Goal: Task Accomplishment & Management: Use online tool/utility

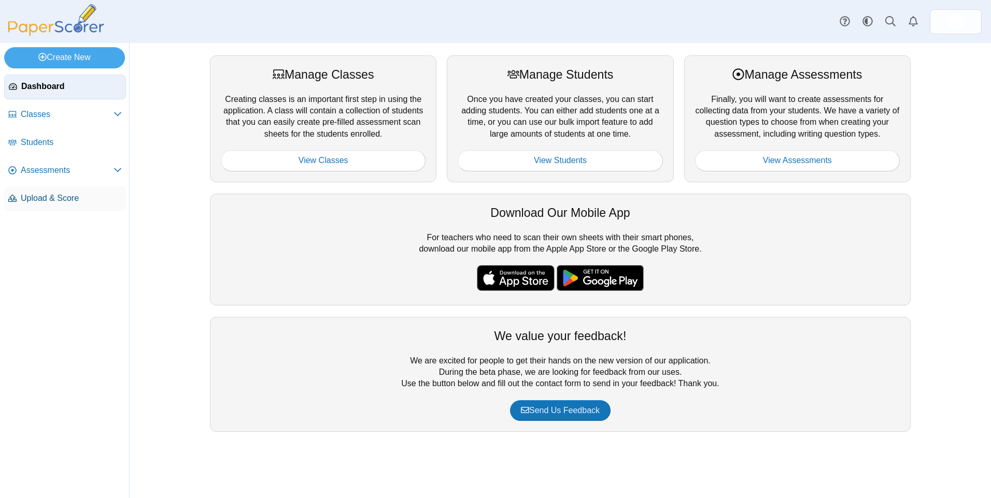
click at [47, 201] on span "Upload & Score" at bounding box center [71, 198] width 101 height 11
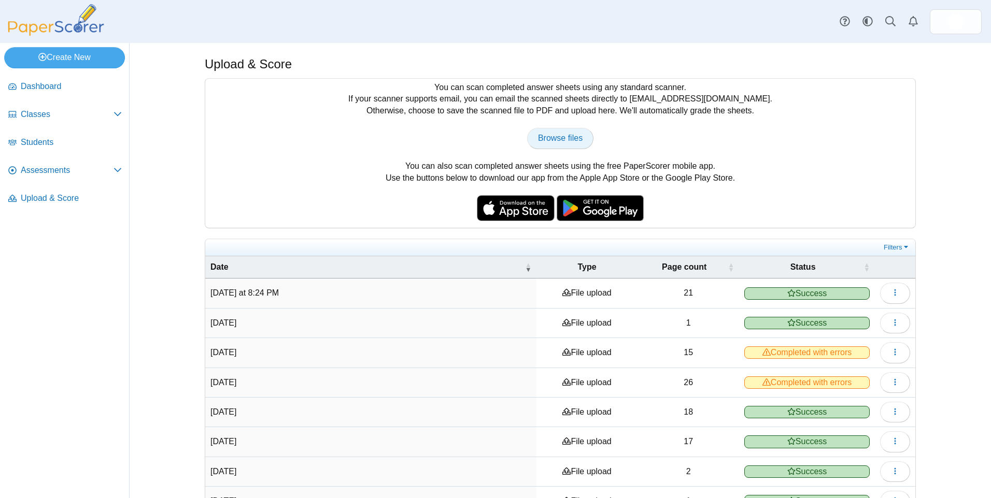
click at [556, 136] on span "Browse files" at bounding box center [560, 138] width 45 height 9
type input "**********"
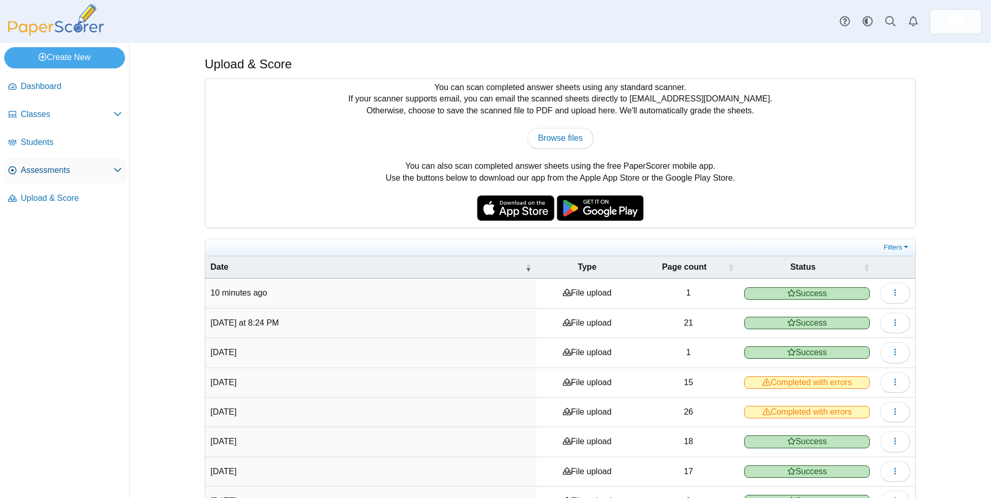
click at [62, 175] on span "Assessments" at bounding box center [67, 170] width 93 height 11
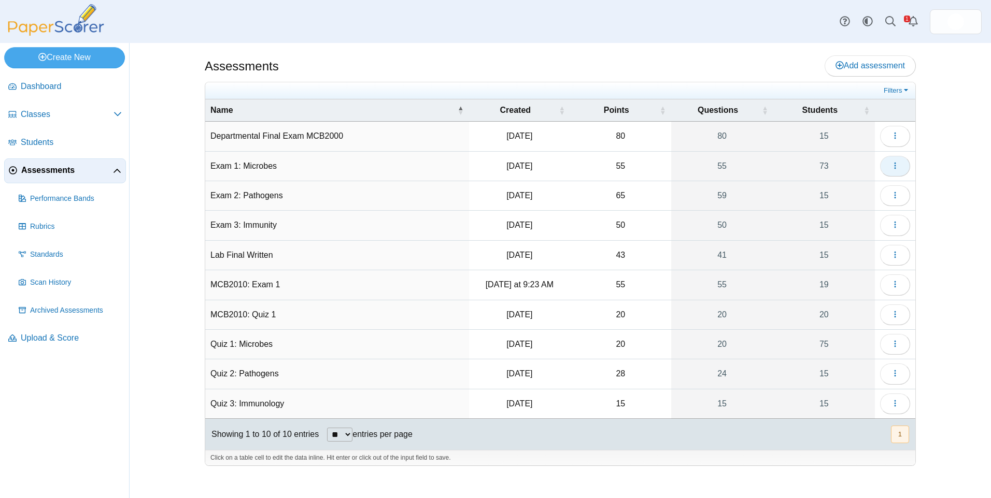
click at [895, 166] on use "button" at bounding box center [895, 165] width 2 height 7
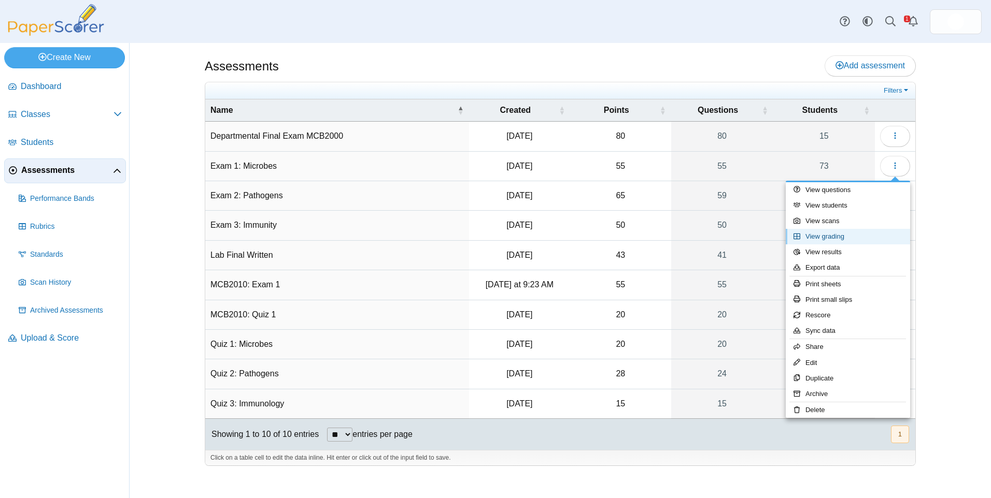
click at [872, 236] on link "View grading" at bounding box center [847, 237] width 124 height 16
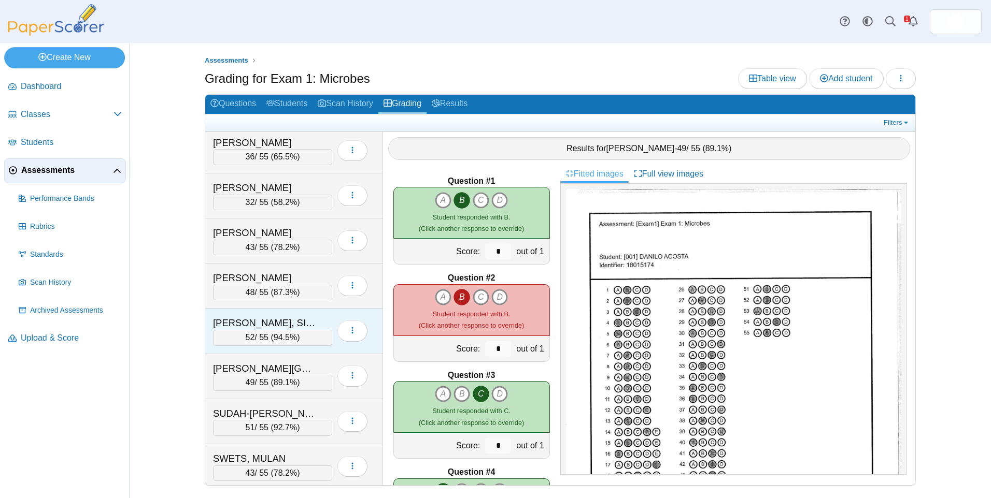
scroll to position [2642, 0]
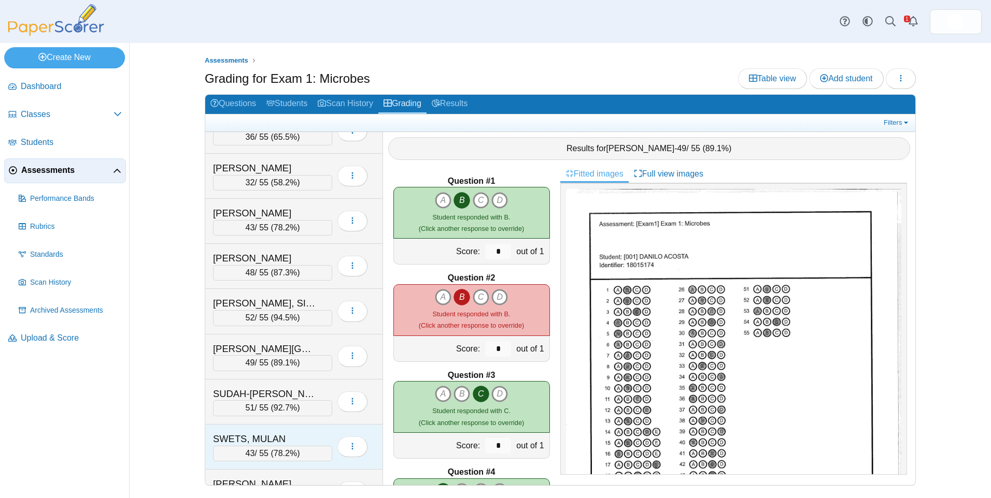
click at [290, 431] on div "SWETS, MULAN 43 / 55 ( 78.2% ) Loading…" at bounding box center [294, 447] width 178 height 45
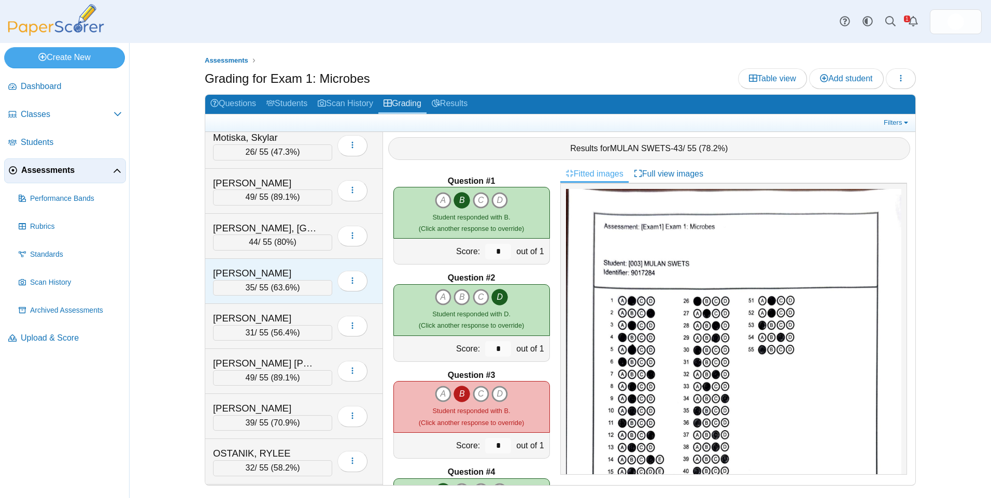
scroll to position [1969, 0]
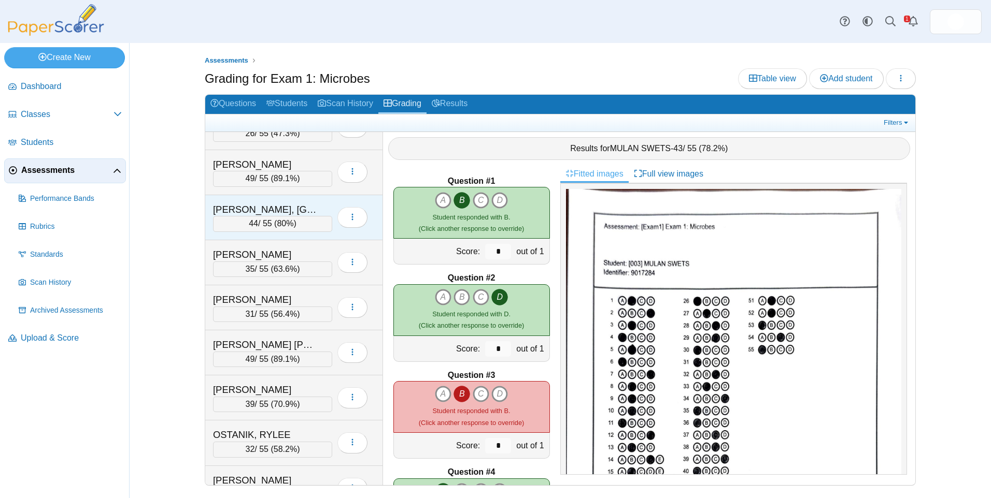
click at [285, 211] on div "MURRAY, ASIA" at bounding box center [265, 209] width 104 height 13
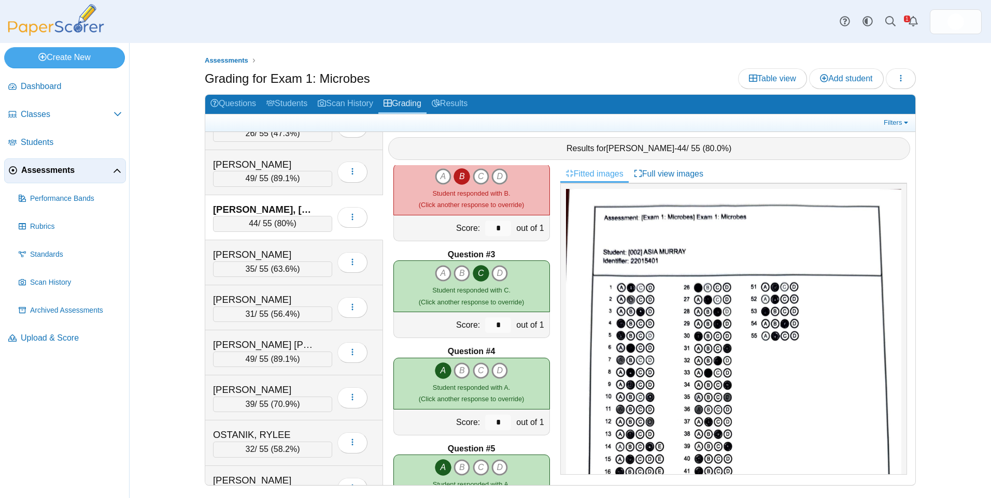
scroll to position [15, 0]
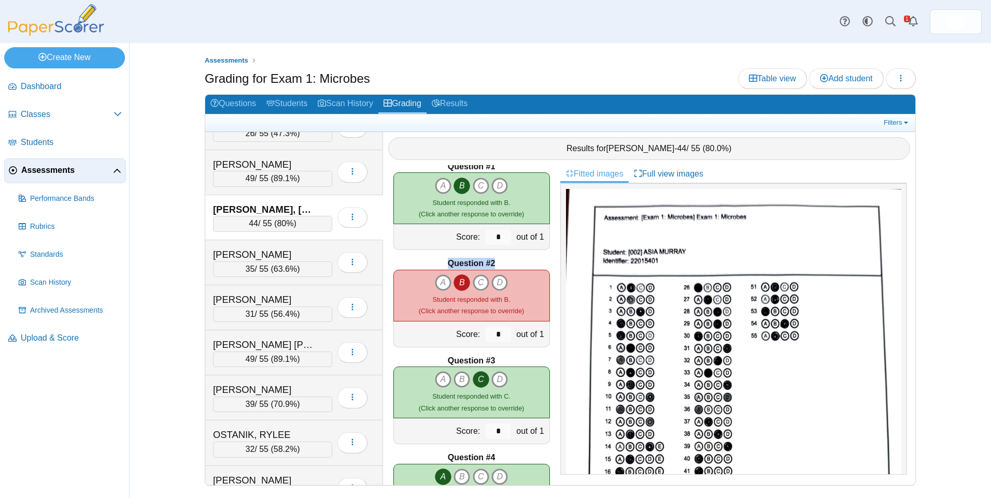
drag, startPoint x: 443, startPoint y: 262, endPoint x: 503, endPoint y: 263, distance: 59.6
click at [503, 263] on div "Question #2" at bounding box center [471, 263] width 156 height 11
drag, startPoint x: 503, startPoint y: 263, endPoint x: 495, endPoint y: 264, distance: 7.3
click at [495, 264] on div "Question #2" at bounding box center [471, 263] width 156 height 11
drag, startPoint x: 495, startPoint y: 264, endPoint x: 441, endPoint y: 264, distance: 54.4
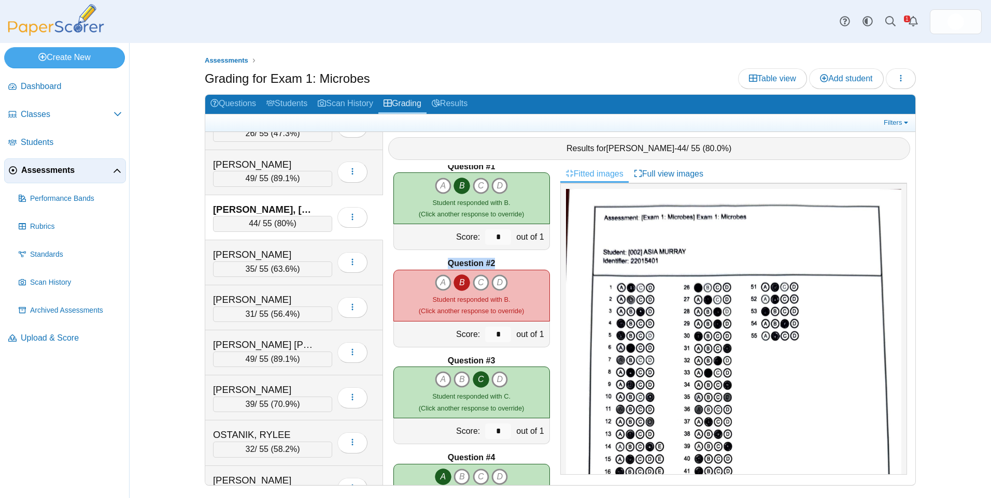
click at [441, 264] on div "Question #2" at bounding box center [471, 263] width 156 height 11
drag, startPoint x: 441, startPoint y: 264, endPoint x: 500, endPoint y: 263, distance: 59.1
click at [500, 263] on div "Question #2" at bounding box center [471, 263] width 156 height 11
drag, startPoint x: 497, startPoint y: 263, endPoint x: 445, endPoint y: 262, distance: 52.9
click at [445, 262] on div "Question #2" at bounding box center [471, 263] width 156 height 11
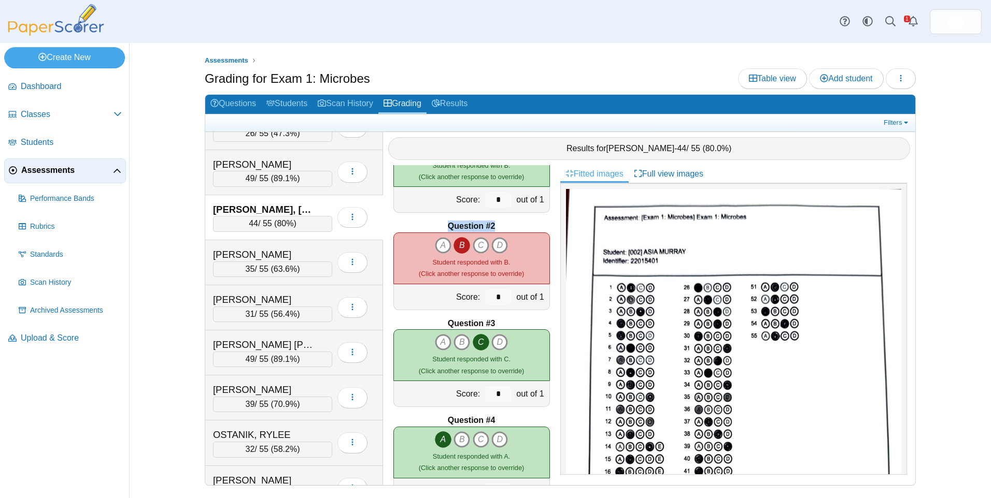
scroll to position [0, 0]
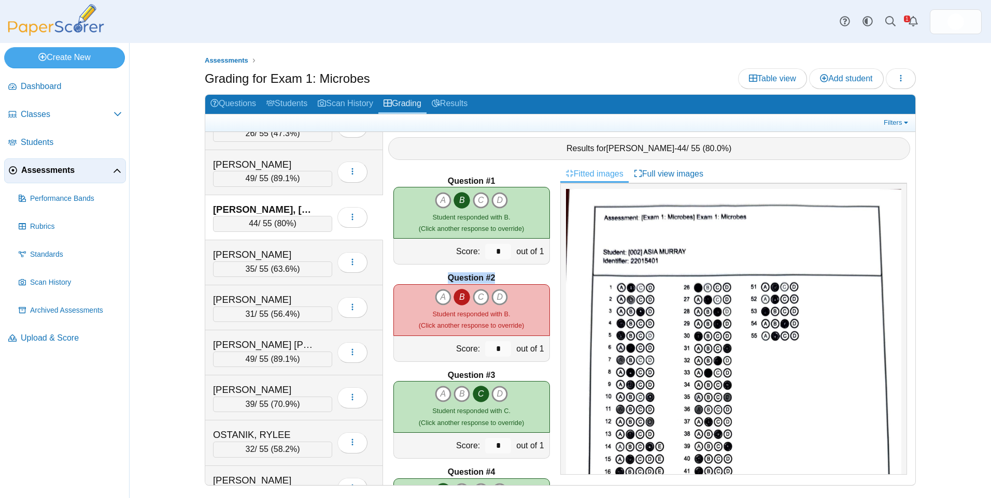
click at [496, 275] on div "Question #2" at bounding box center [471, 278] width 156 height 11
drag, startPoint x: 495, startPoint y: 276, endPoint x: 436, endPoint y: 273, distance: 58.6
click at [436, 273] on div "Question #2" at bounding box center [471, 278] width 156 height 11
click at [517, 169] on div "Question #1 A B C D Score: *" at bounding box center [471, 325] width 177 height 320
click at [508, 174] on div "Question #1 A B C D Score: *" at bounding box center [471, 325] width 177 height 320
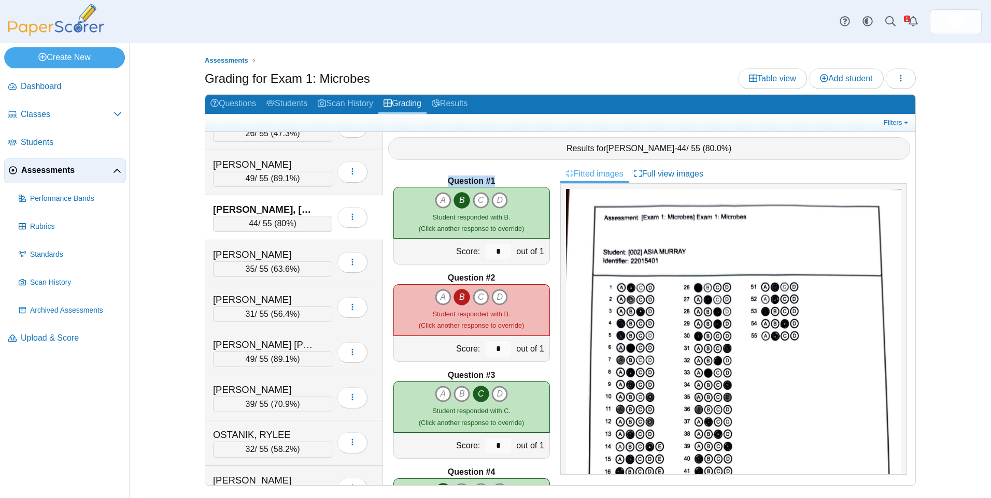
drag, startPoint x: 504, startPoint y: 177, endPoint x: 433, endPoint y: 173, distance: 70.6
click at [433, 173] on div "Question #1 A B C D Score: *" at bounding box center [471, 325] width 177 height 320
click at [433, 175] on div "Question #1 A B C D Score: *" at bounding box center [471, 325] width 177 height 320
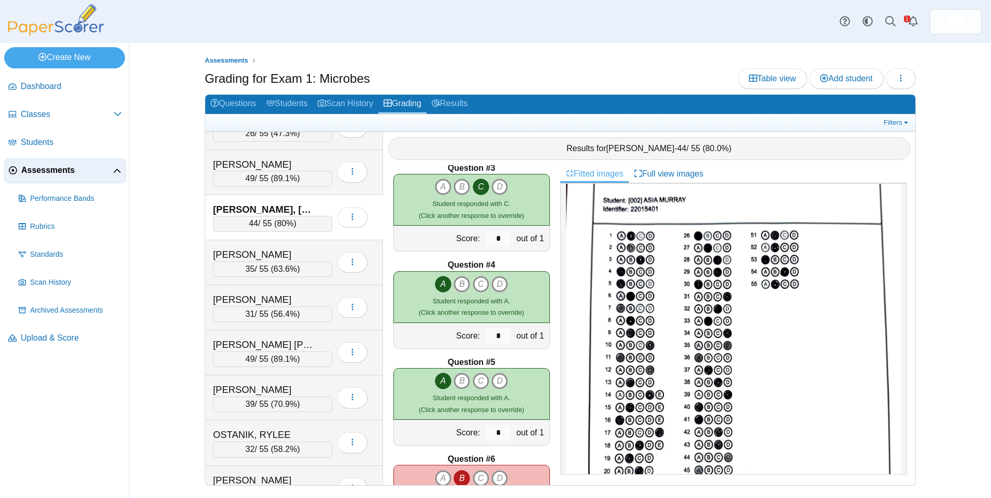
scroll to position [259, 0]
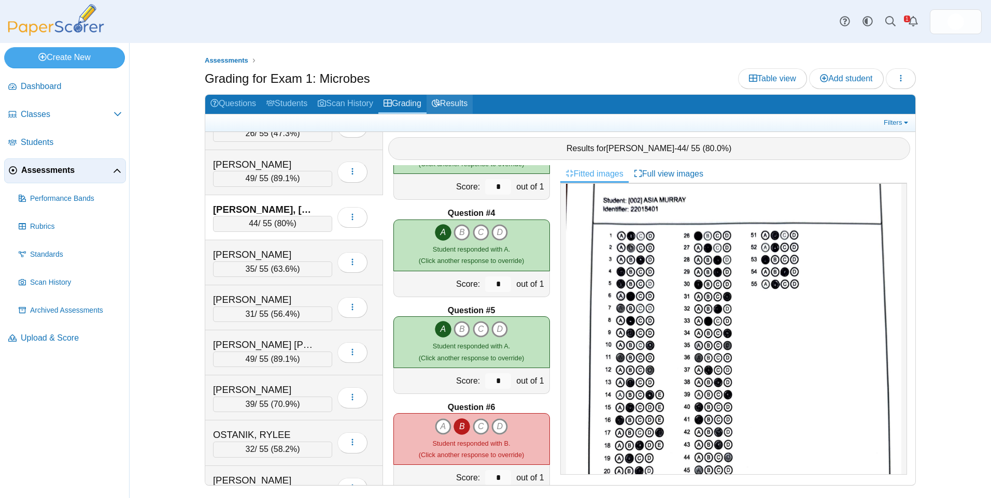
click at [473, 102] on link "Results" at bounding box center [449, 104] width 46 height 19
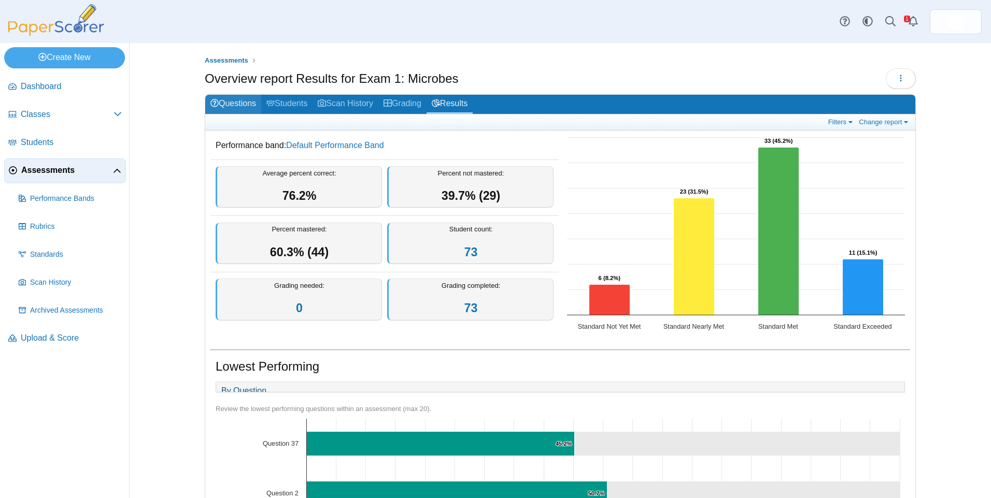
click at [231, 106] on link "Questions" at bounding box center [233, 104] width 56 height 19
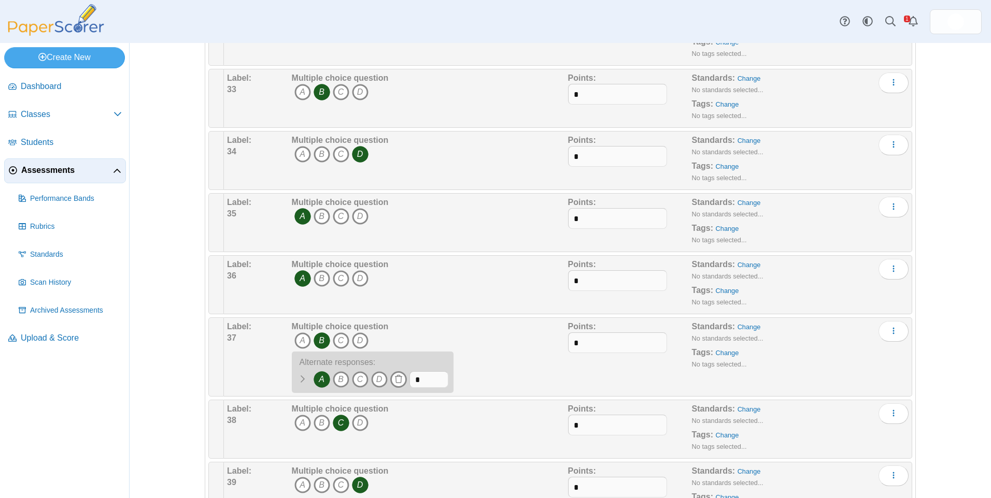
scroll to position [2124, 0]
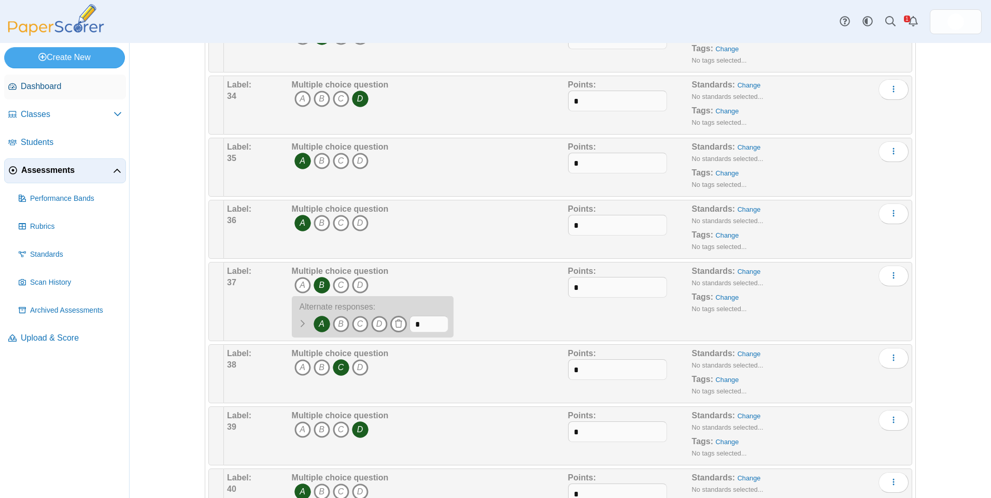
click at [61, 83] on span "Dashboard" at bounding box center [71, 86] width 101 height 11
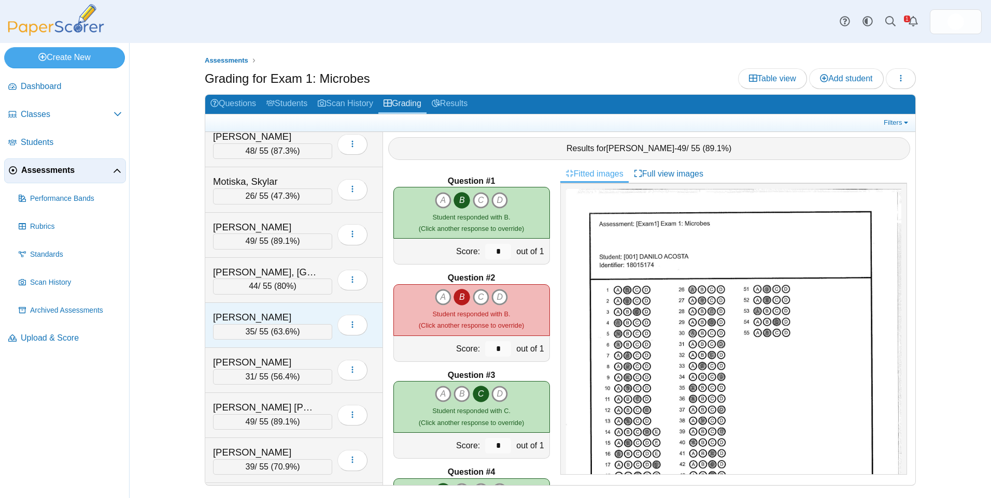
scroll to position [1969, 0]
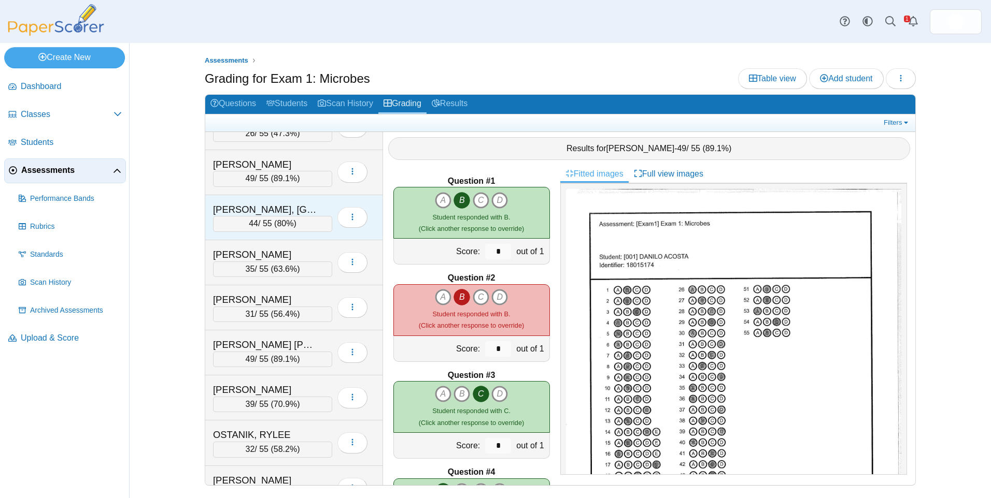
click at [267, 212] on div "[PERSON_NAME], [GEOGRAPHIC_DATA]" at bounding box center [265, 209] width 104 height 13
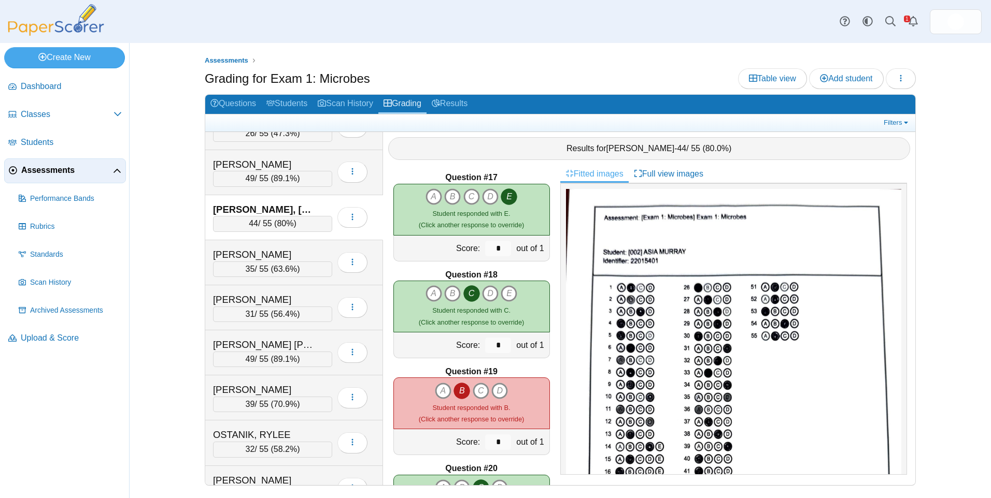
scroll to position [1658, 0]
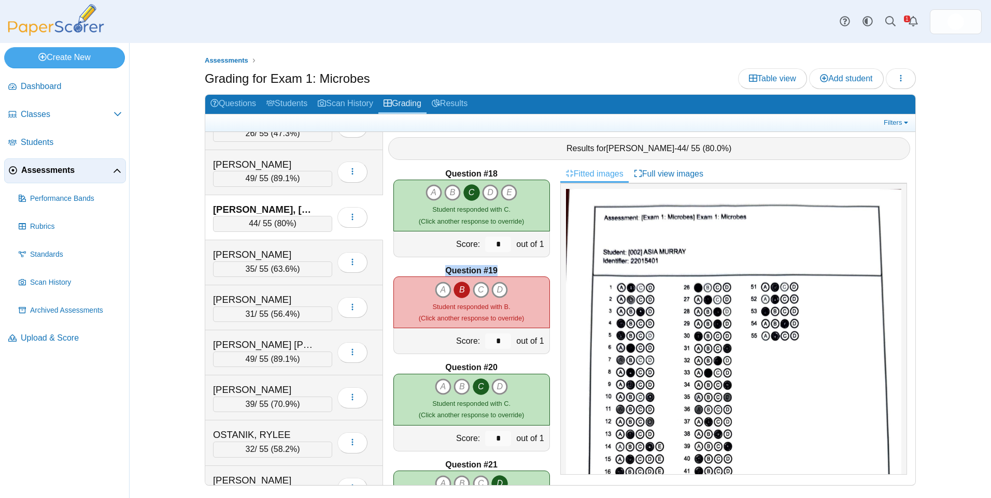
drag, startPoint x: 441, startPoint y: 267, endPoint x: 495, endPoint y: 266, distance: 53.9
click at [495, 266] on div "Question #19" at bounding box center [471, 270] width 156 height 11
drag, startPoint x: 485, startPoint y: 268, endPoint x: 441, endPoint y: 266, distance: 44.6
click at [441, 266] on div "Question #19" at bounding box center [471, 270] width 156 height 11
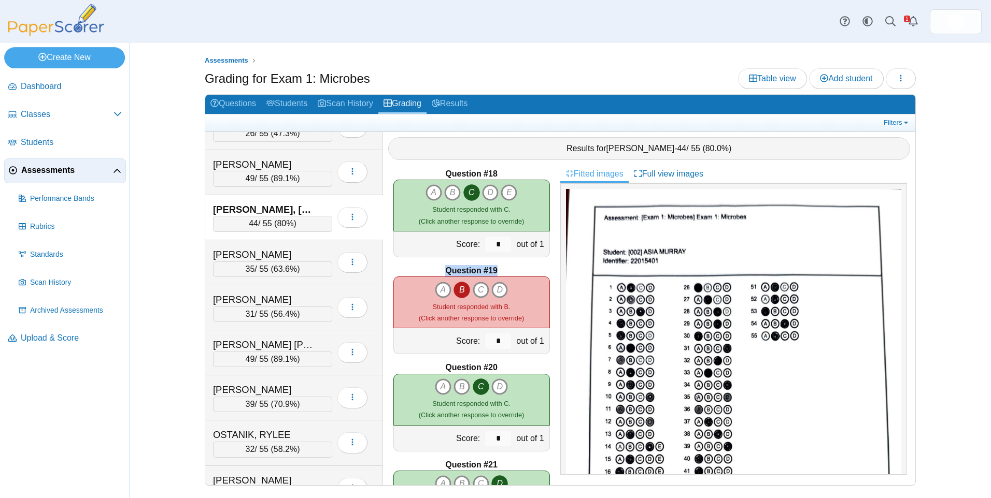
drag, startPoint x: 441, startPoint y: 266, endPoint x: 494, endPoint y: 270, distance: 53.5
click at [494, 270] on div "Question #19" at bounding box center [471, 270] width 156 height 11
drag, startPoint x: 444, startPoint y: 270, endPoint x: 525, endPoint y: 271, distance: 81.3
click at [525, 271] on div "Question #19" at bounding box center [471, 270] width 156 height 11
drag, startPoint x: 525, startPoint y: 271, endPoint x: 505, endPoint y: 270, distance: 20.2
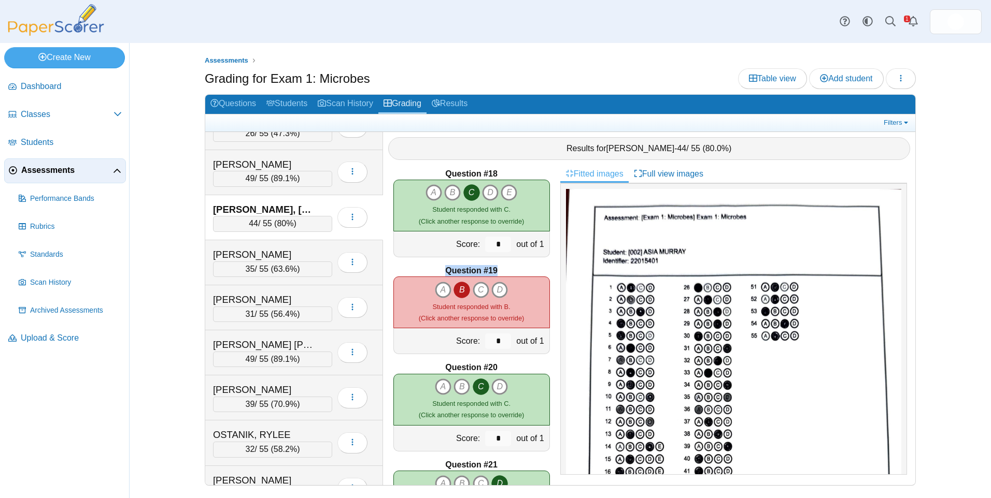
click at [505, 270] on div "Question #19" at bounding box center [471, 270] width 156 height 11
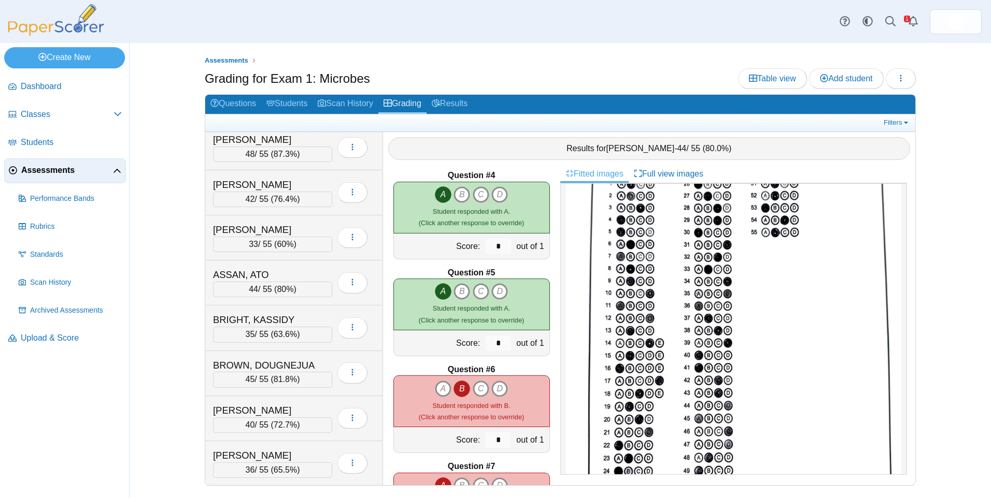
scroll to position [0, 0]
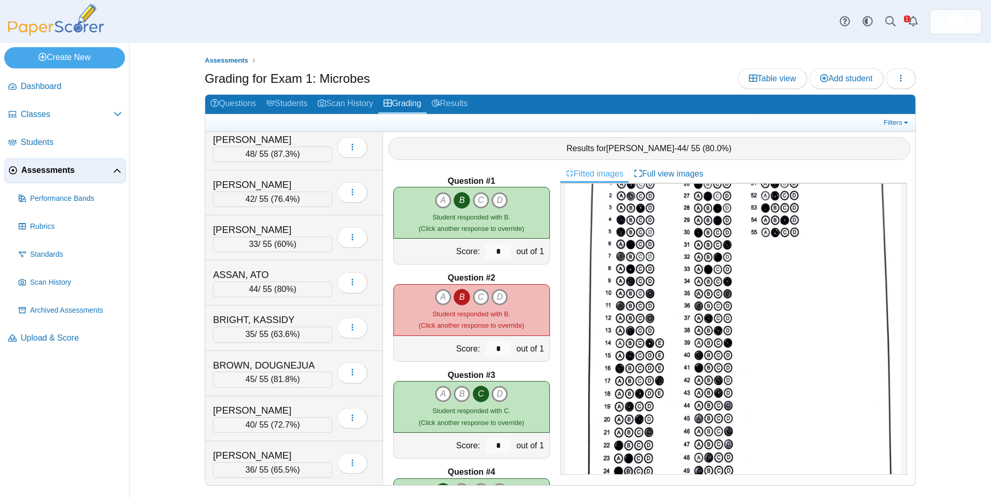
click at [353, 50] on div "Assessments Grading for Exam 1: Microbes Table view Add student Loading… Grading" at bounding box center [559, 270] width 777 height 455
click at [62, 180] on link "Assessments" at bounding box center [65, 171] width 122 height 25
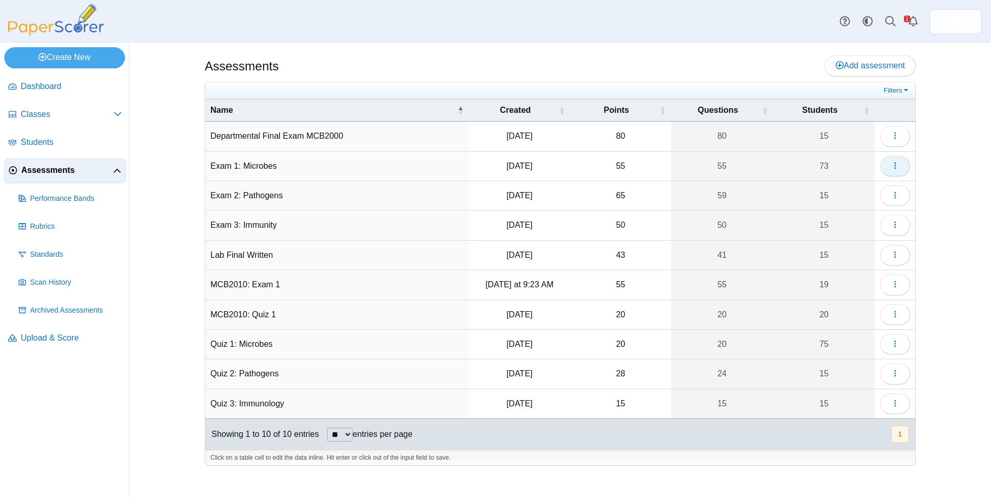
click at [894, 160] on button "button" at bounding box center [895, 166] width 30 height 21
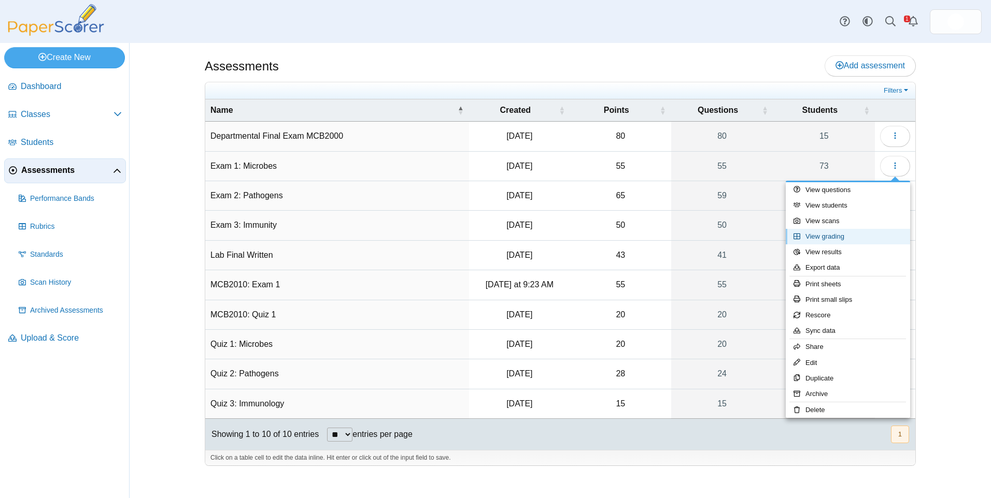
click at [856, 239] on link "View grading" at bounding box center [847, 237] width 124 height 16
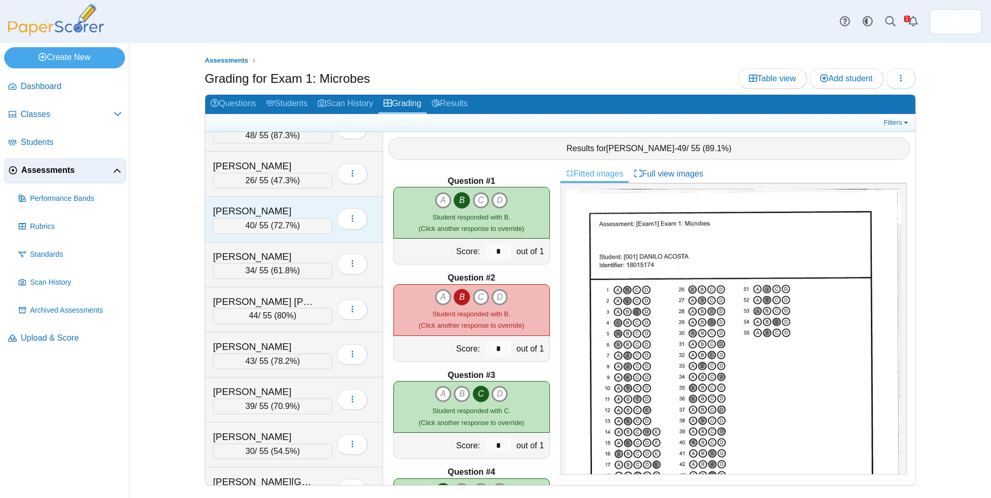
scroll to position [414, 0]
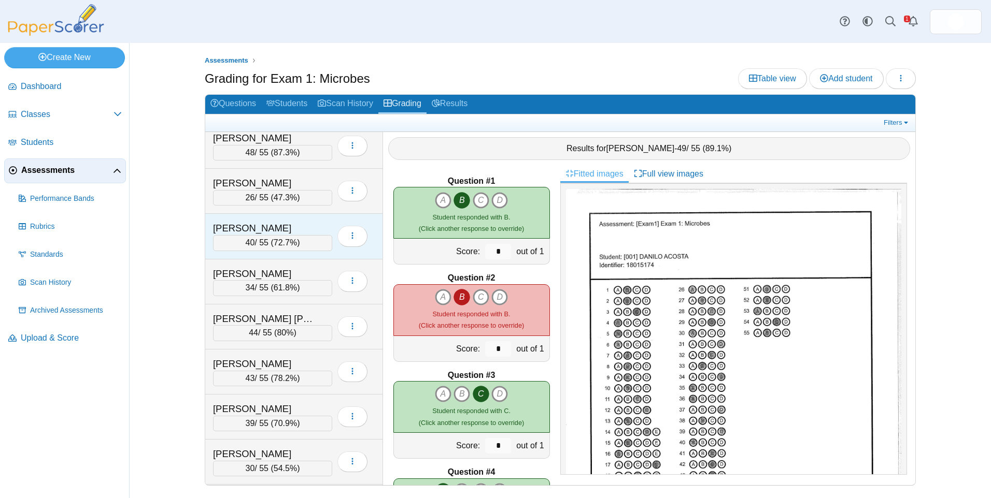
click at [287, 222] on div "[PERSON_NAME]" at bounding box center [265, 228] width 104 height 13
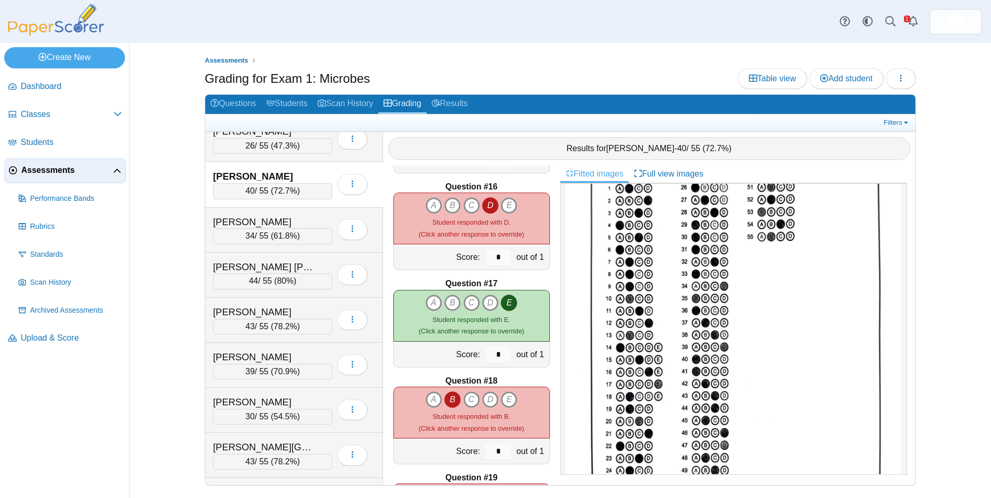
scroll to position [1399, 0]
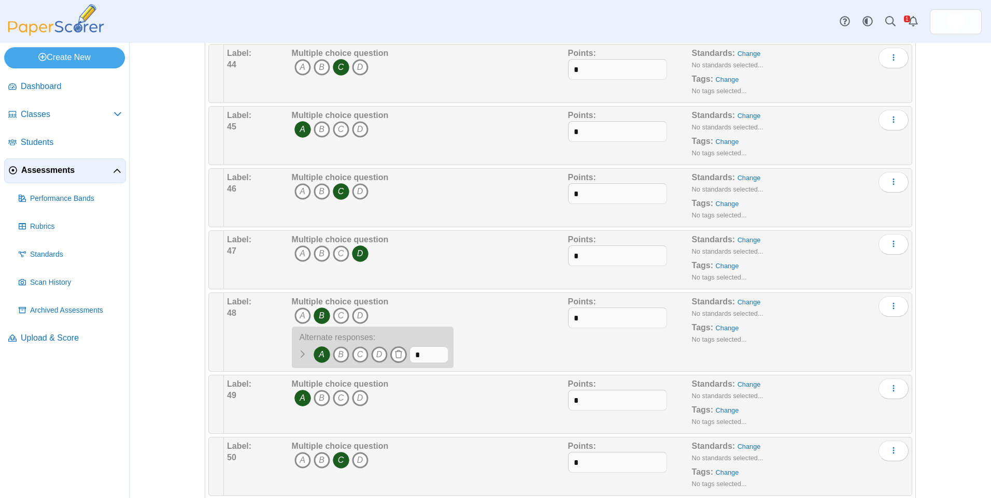
scroll to position [2850, 0]
